Goal: Book appointment/travel/reservation

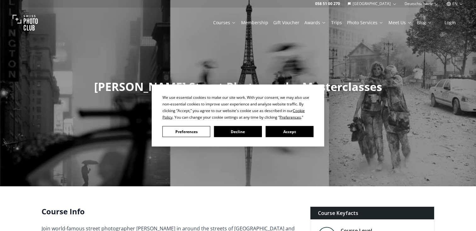
click at [249, 126] on div "We use essential cookies to make our site work. With your consent, we may also …" at bounding box center [237, 115] width 151 height 43
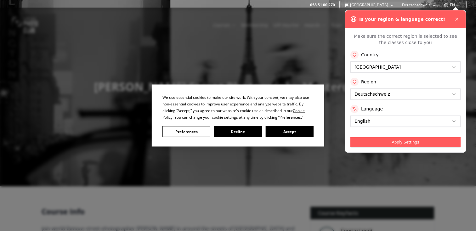
click at [248, 129] on button "Decline" at bounding box center [238, 131] width 48 height 11
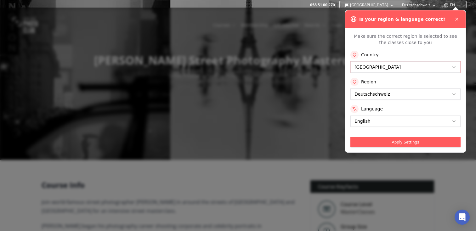
scroll to position [30, 0]
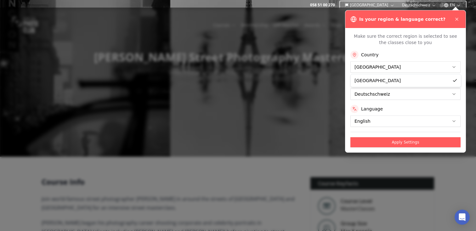
click at [417, 139] on button "Apply Settings" at bounding box center [405, 142] width 110 height 10
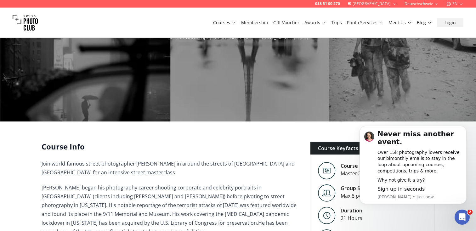
scroll to position [70, 0]
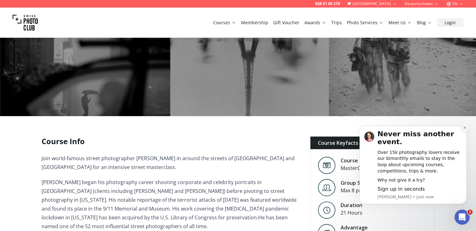
click at [465, 129] on icon "Dismiss notification" at bounding box center [464, 127] width 3 height 3
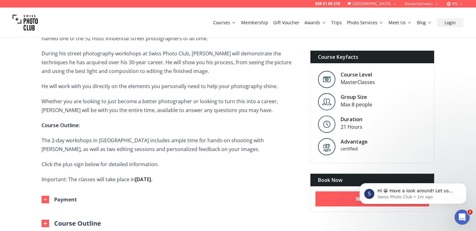
scroll to position [258, 0]
click at [337, 178] on div "Book Now" at bounding box center [372, 180] width 124 height 13
click at [464, 184] on icon "Dismiss notification" at bounding box center [464, 185] width 2 height 2
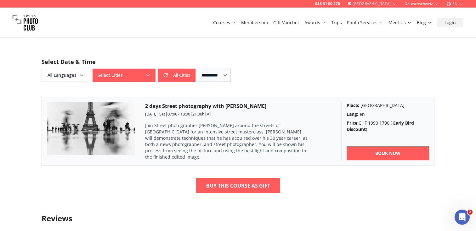
scroll to position [470, 0]
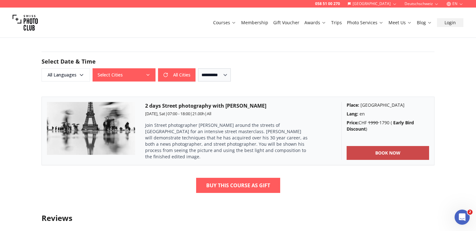
click at [389, 150] on b "BOOK NOW" at bounding box center [387, 153] width 25 height 6
